Goal: Find contact information: Find contact information

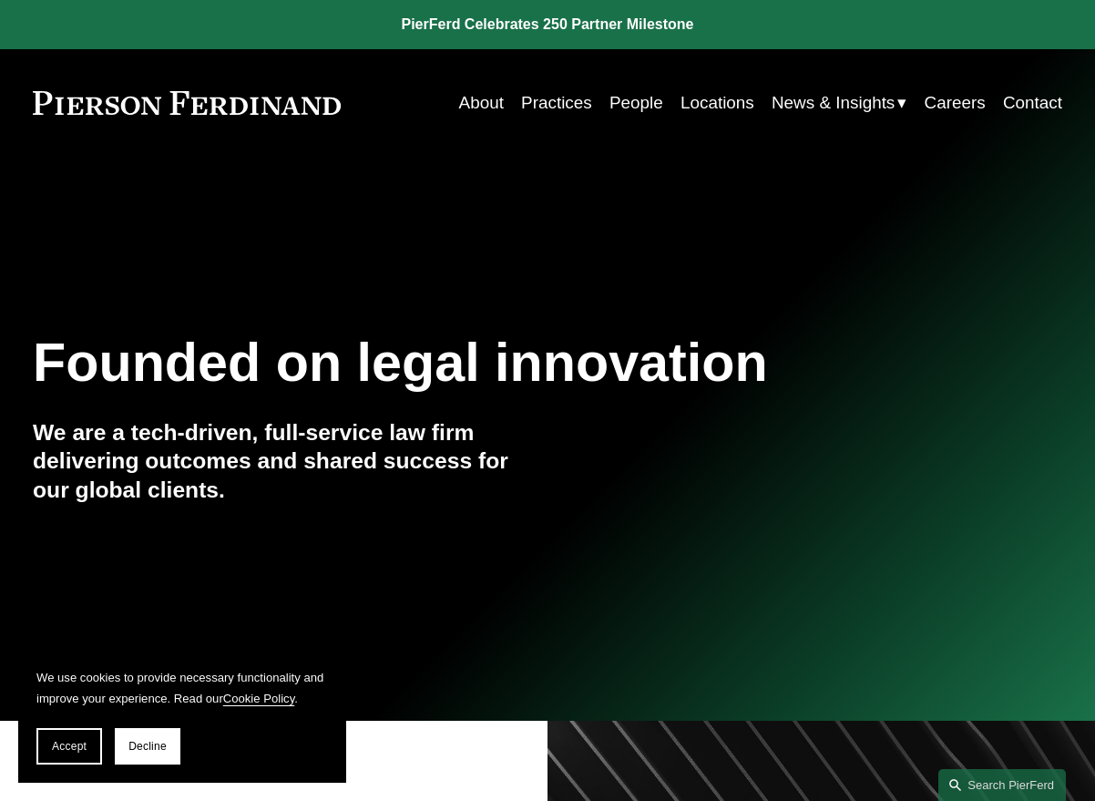
click at [621, 110] on link "People" at bounding box center [636, 103] width 54 height 35
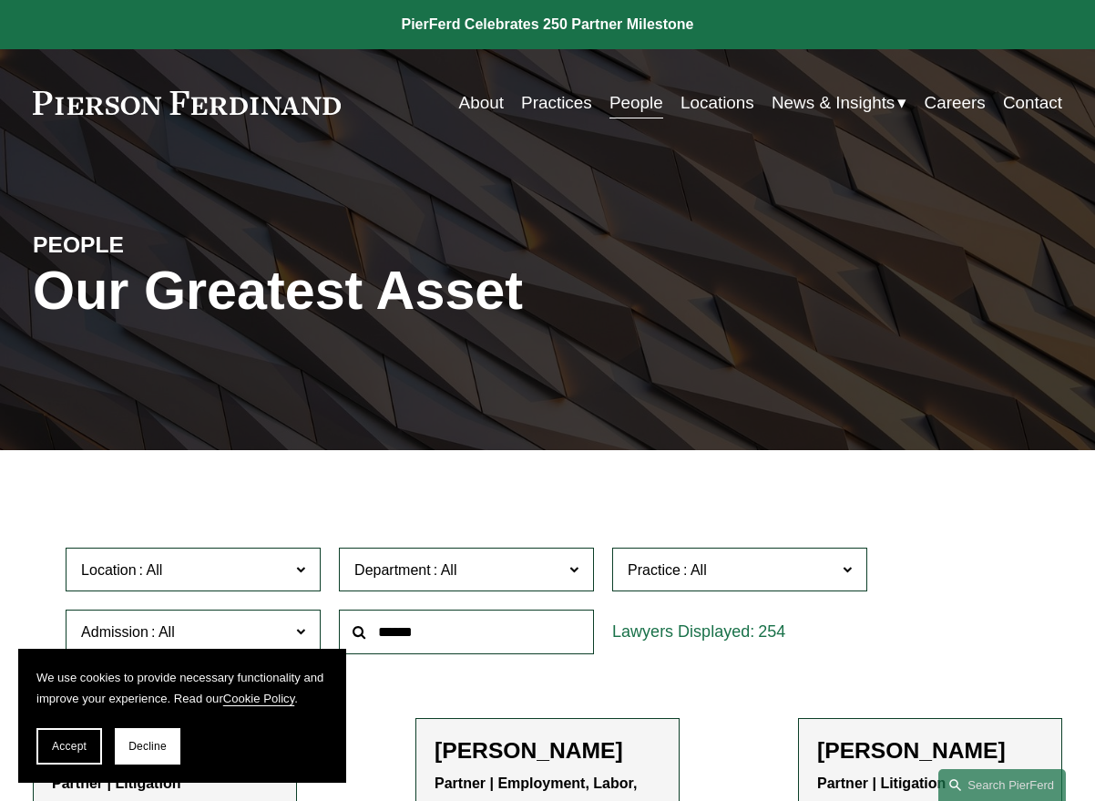
click at [479, 640] on input "text" at bounding box center [466, 631] width 255 height 45
type input "*****"
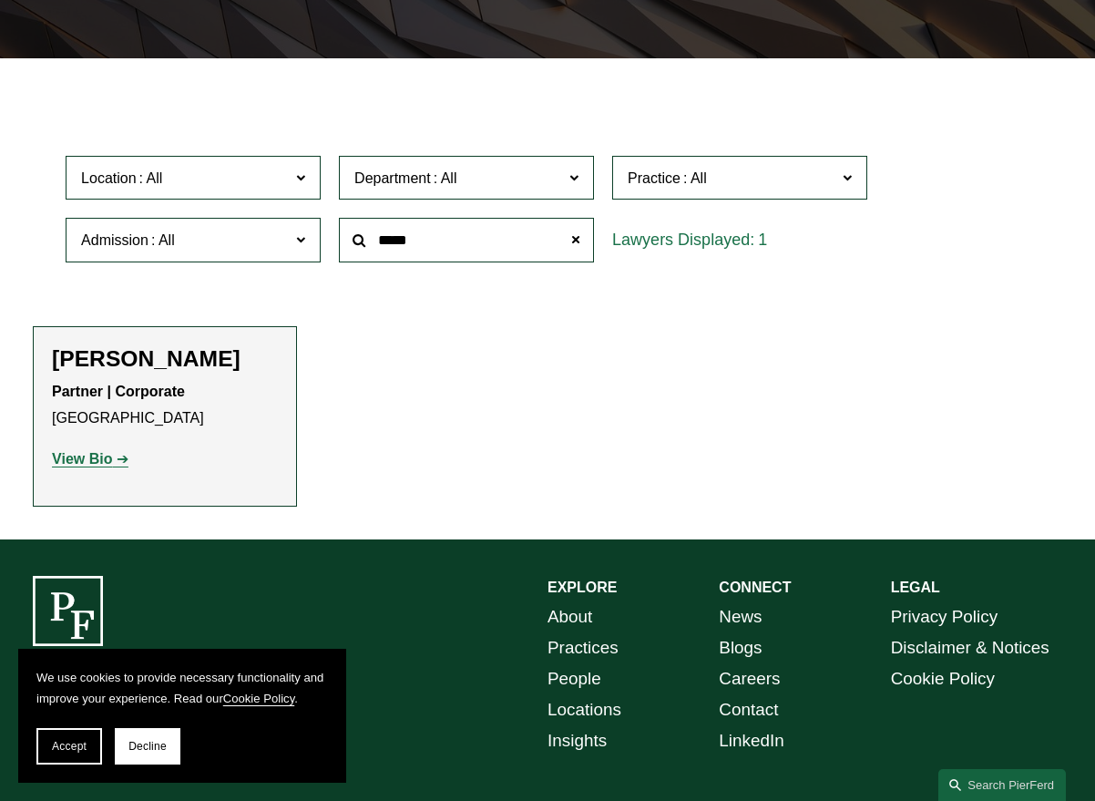
scroll to position [418, 0]
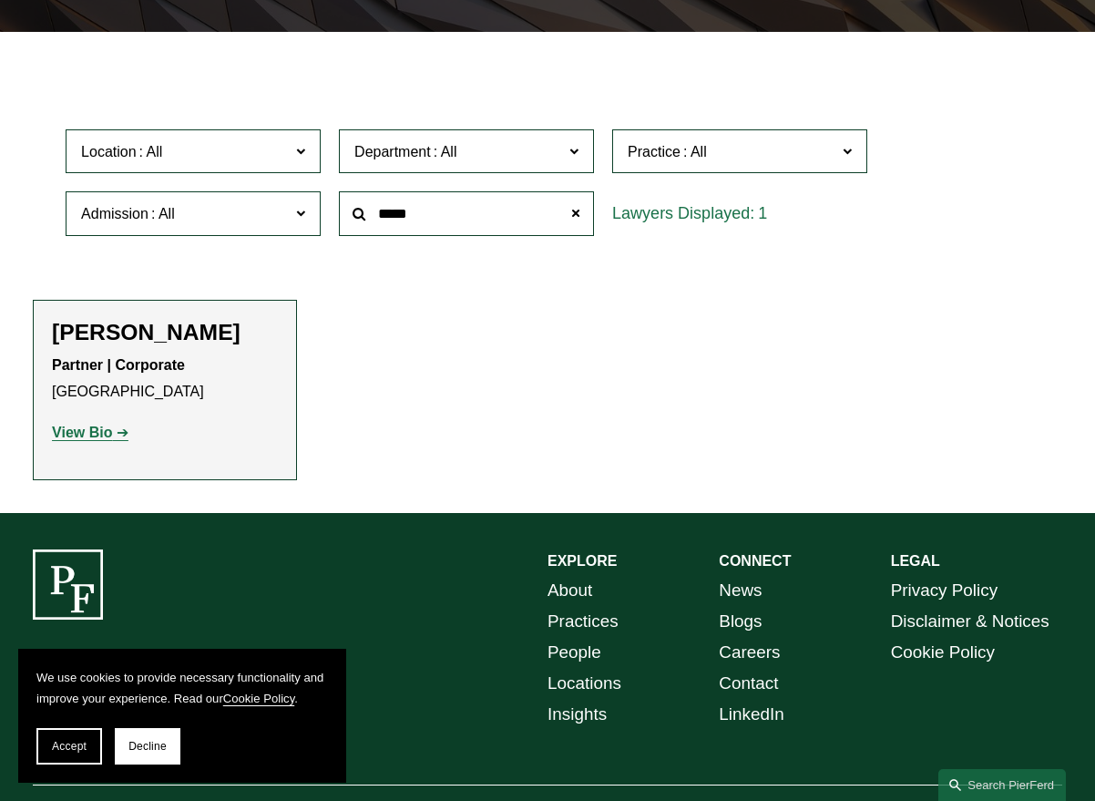
click at [106, 435] on strong "View Bio" at bounding box center [82, 432] width 60 height 15
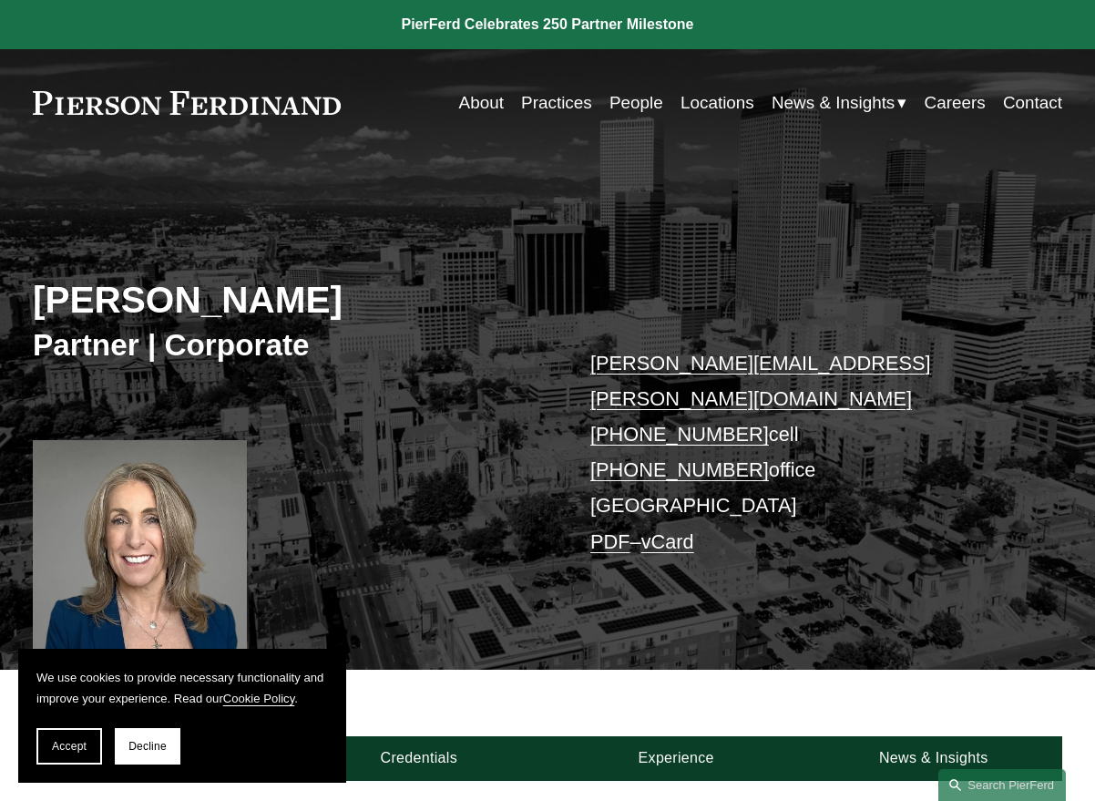
click at [676, 530] on link "vCard" at bounding box center [667, 541] width 53 height 23
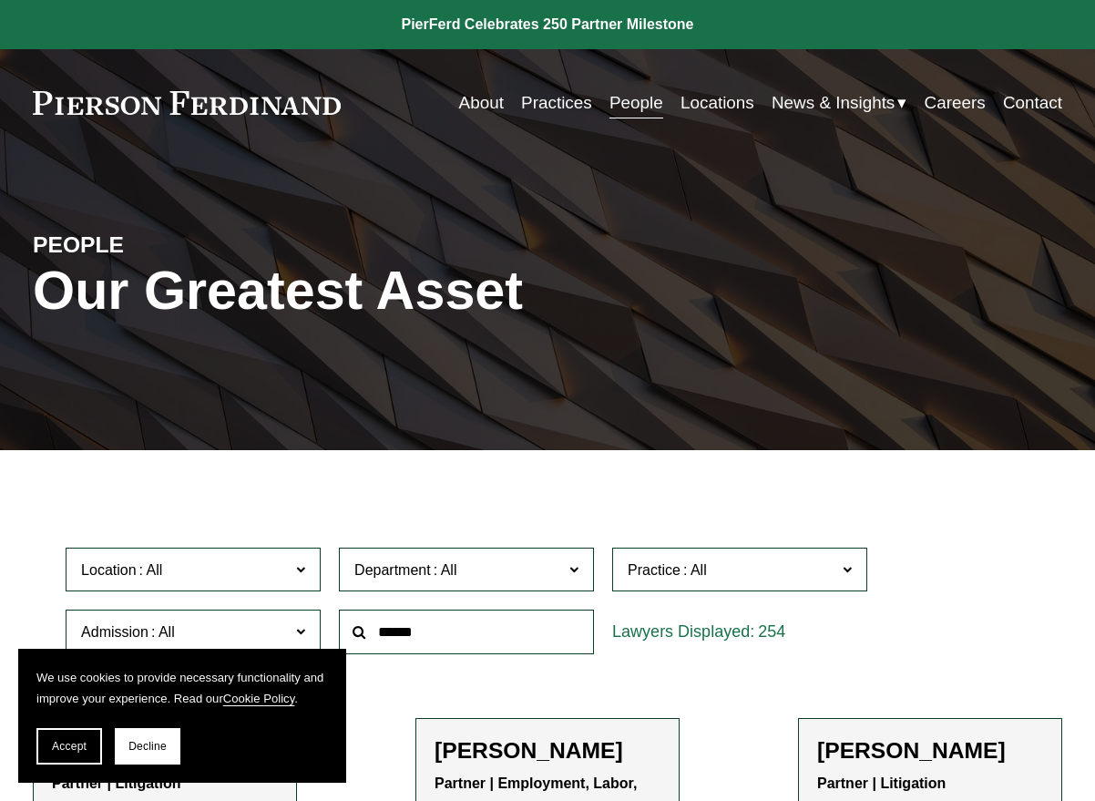
scroll to position [418, 0]
